Goal: Information Seeking & Learning: Check status

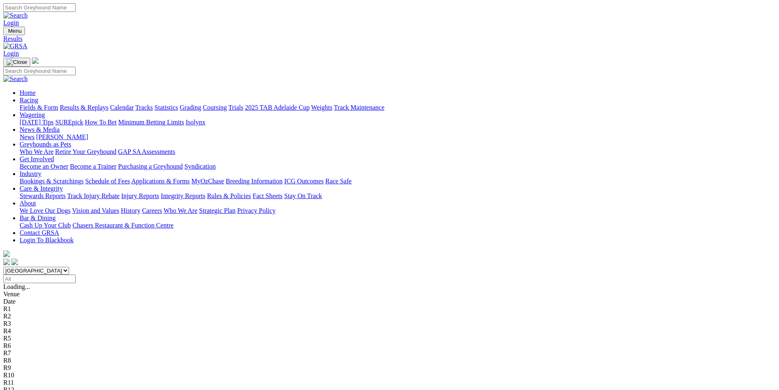
click at [69, 267] on select "South Australia New South Wales Northern Territory Queensland Tasmania Victoria…" at bounding box center [36, 271] width 66 height 8
select select "QLD"
click at [69, 267] on select "South Australia New South Wales Northern Territory Queensland Tasmania Victoria…" at bounding box center [36, 271] width 66 height 8
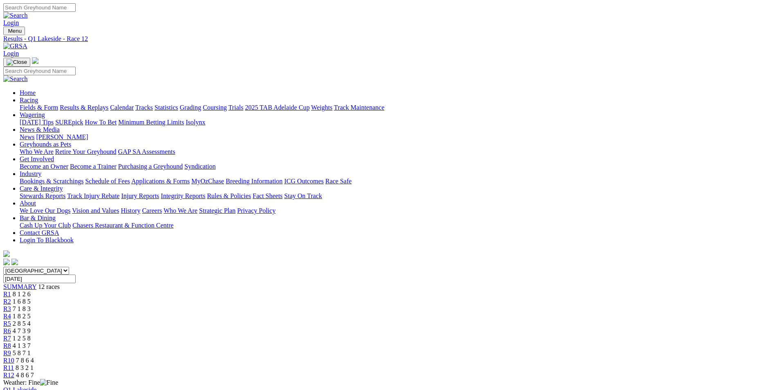
click at [14, 364] on link "R11" at bounding box center [8, 367] width 11 height 7
click at [11, 290] on span "R1" at bounding box center [7, 293] width 8 height 7
click at [630, 371] on div "R12 4 8 6 7" at bounding box center [389, 374] width 772 height 7
click at [587, 364] on div "R11 8 3 2 1" at bounding box center [389, 367] width 772 height 7
click at [14, 371] on span "R12" at bounding box center [8, 374] width 11 height 7
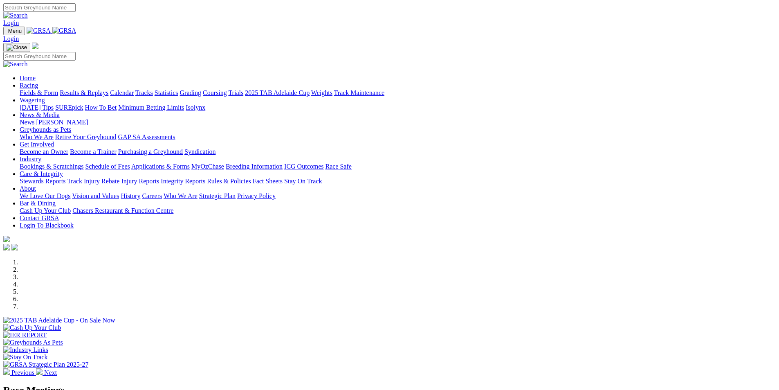
click at [38, 82] on link "Racing" at bounding box center [29, 85] width 18 height 7
click at [108, 89] on link "Results & Replays" at bounding box center [84, 92] width 49 height 7
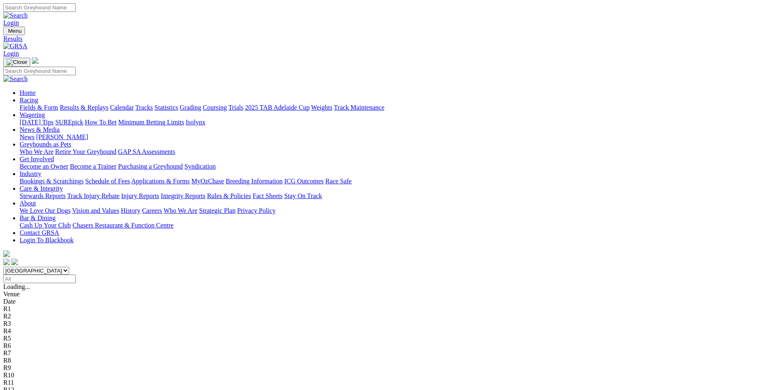
click at [69, 267] on select "[GEOGRAPHIC_DATA] [GEOGRAPHIC_DATA] [GEOGRAPHIC_DATA] [GEOGRAPHIC_DATA] [GEOGRA…" at bounding box center [36, 271] width 66 height 8
select select "QLD"
click at [69, 267] on select "[GEOGRAPHIC_DATA] [GEOGRAPHIC_DATA] [GEOGRAPHIC_DATA] [GEOGRAPHIC_DATA] [GEOGRA…" at bounding box center [36, 271] width 66 height 8
click at [76, 274] on input "Select date" at bounding box center [39, 278] width 72 height 9
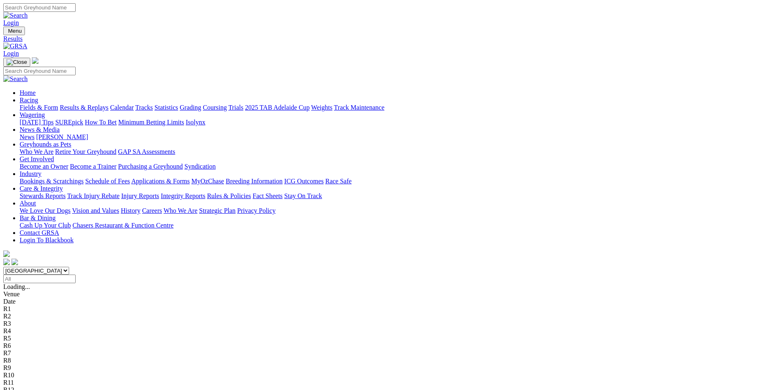
type input "Saturday, 9 Aug 2025"
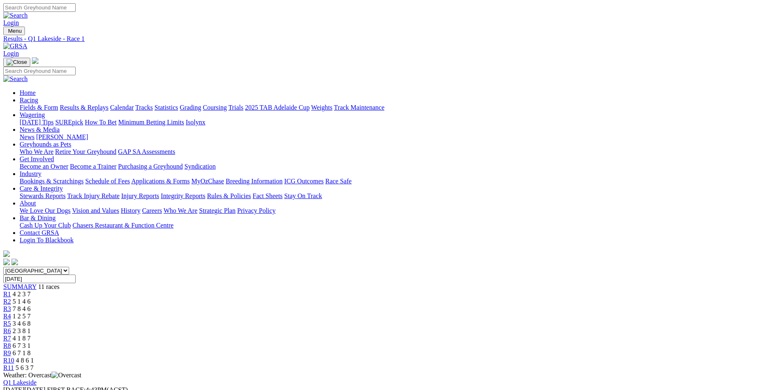
click at [76, 274] on input "Saturday, 9 Aug 2025" at bounding box center [39, 278] width 72 height 9
type input "[DATE]"
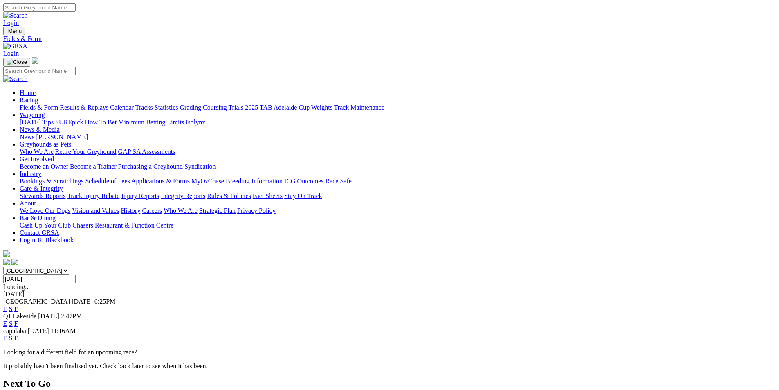
click at [108, 104] on link "Results & Replays" at bounding box center [84, 107] width 49 height 7
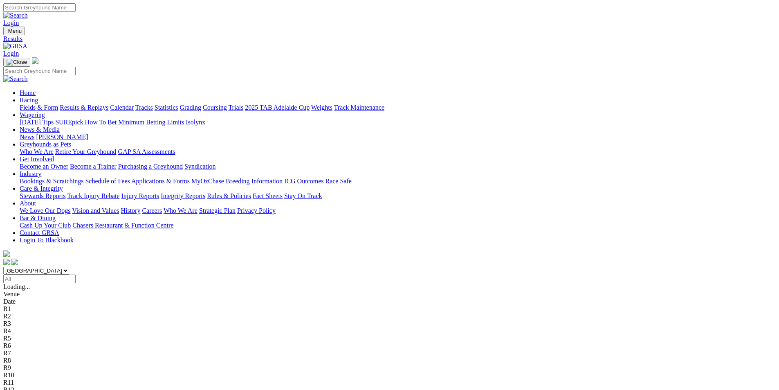
click at [76, 274] on input "Select date" at bounding box center [39, 278] width 72 height 9
type input "[DATE]"
click at [69, 267] on select "South Australia New South Wales Northern Territory Queensland Tasmania Victoria…" at bounding box center [36, 271] width 66 height 8
select select "QLD"
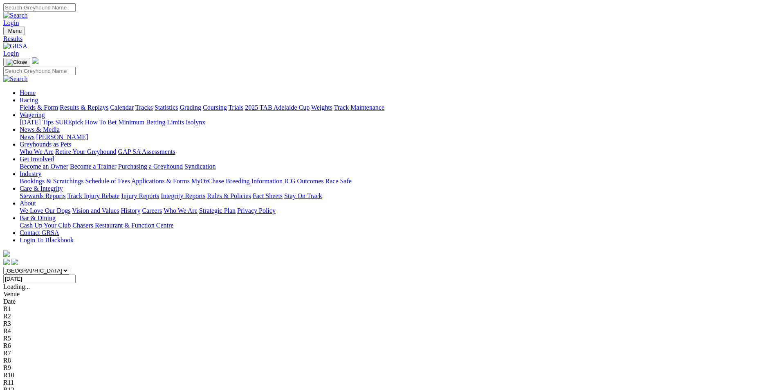
click at [69, 267] on select "South Australia New South Wales Northern Territory Queensland Tasmania Victoria…" at bounding box center [36, 271] width 66 height 8
